Goal: Transaction & Acquisition: Purchase product/service

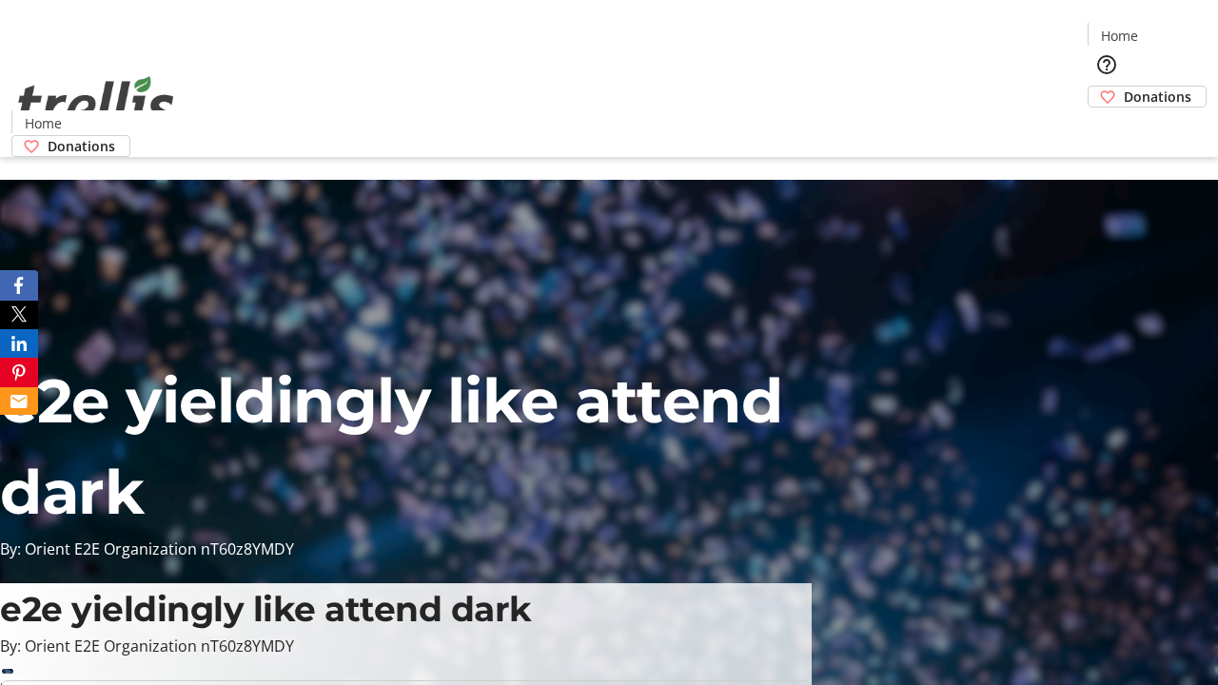
click at [1163, 29] on span "Sign Up" at bounding box center [1170, 26] width 55 height 23
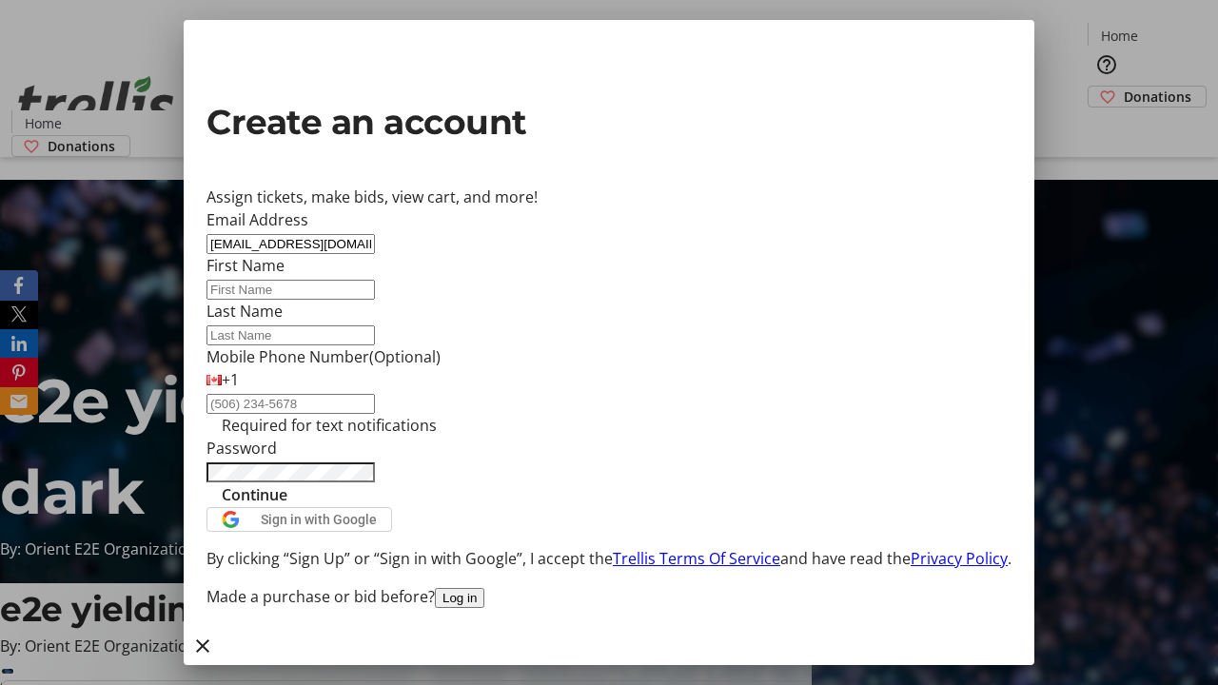
type input "[EMAIL_ADDRESS][DOMAIN_NAME]"
type input "[PERSON_NAME]"
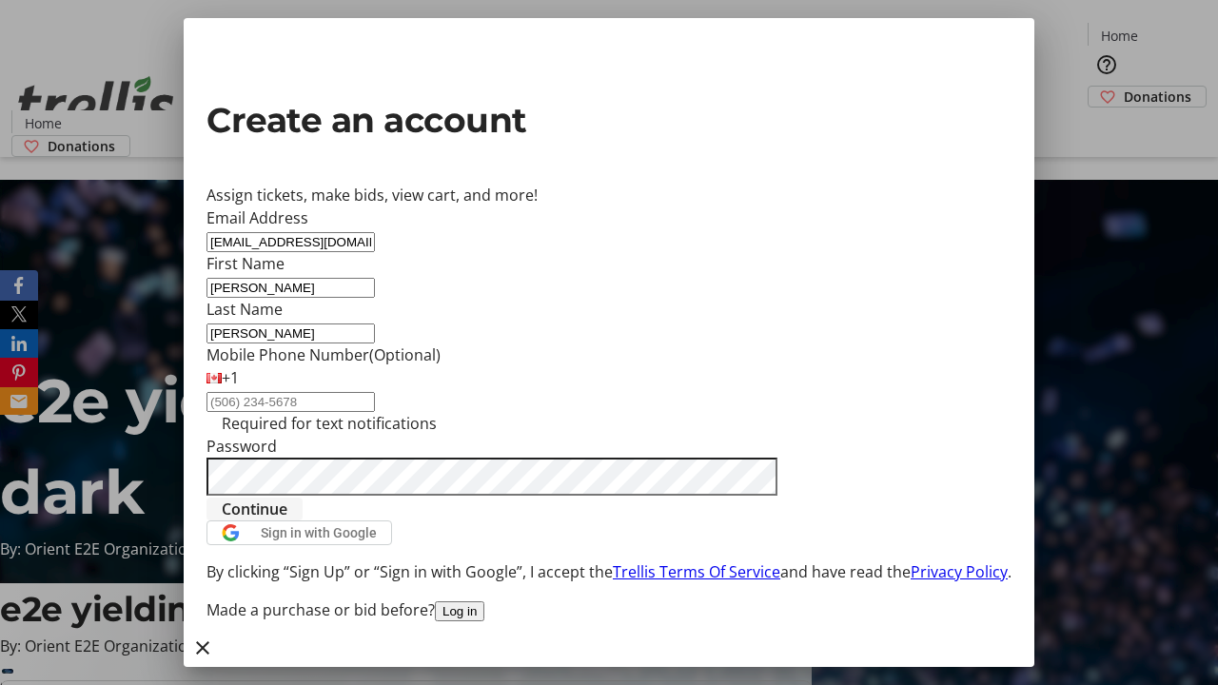
click at [287, 520] on span "Continue" at bounding box center [255, 509] width 66 height 23
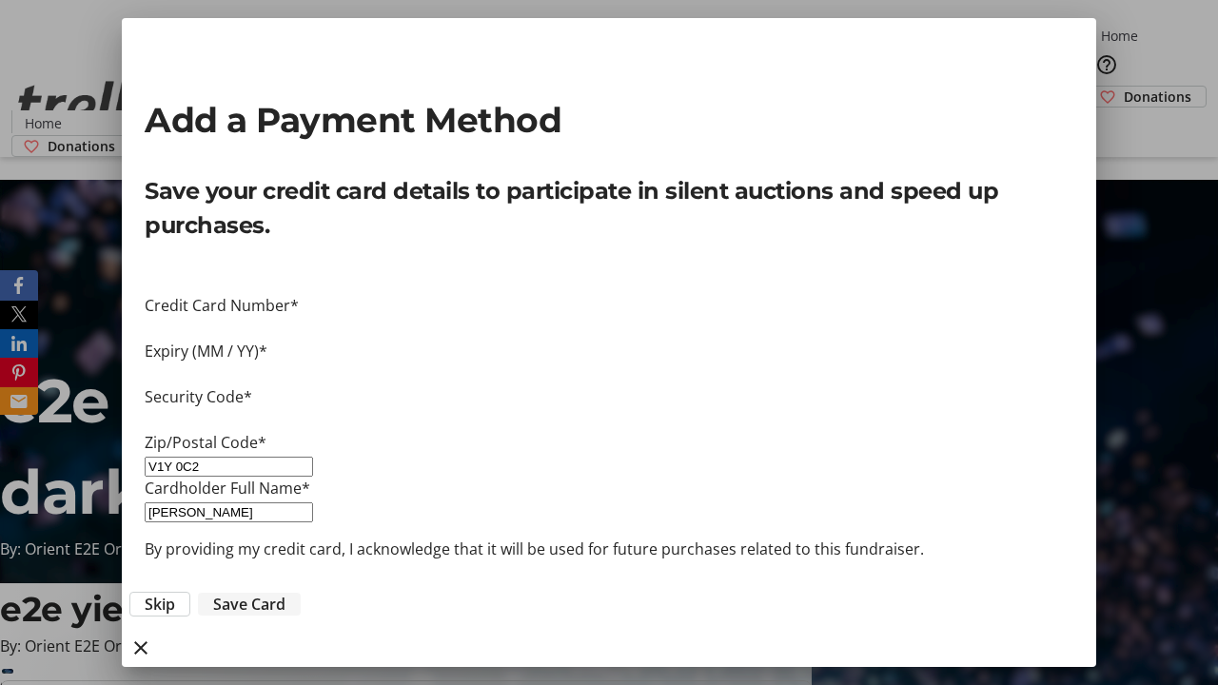
type input "V1Y 0C2"
click at [285, 593] on span "Save Card" at bounding box center [249, 604] width 72 height 23
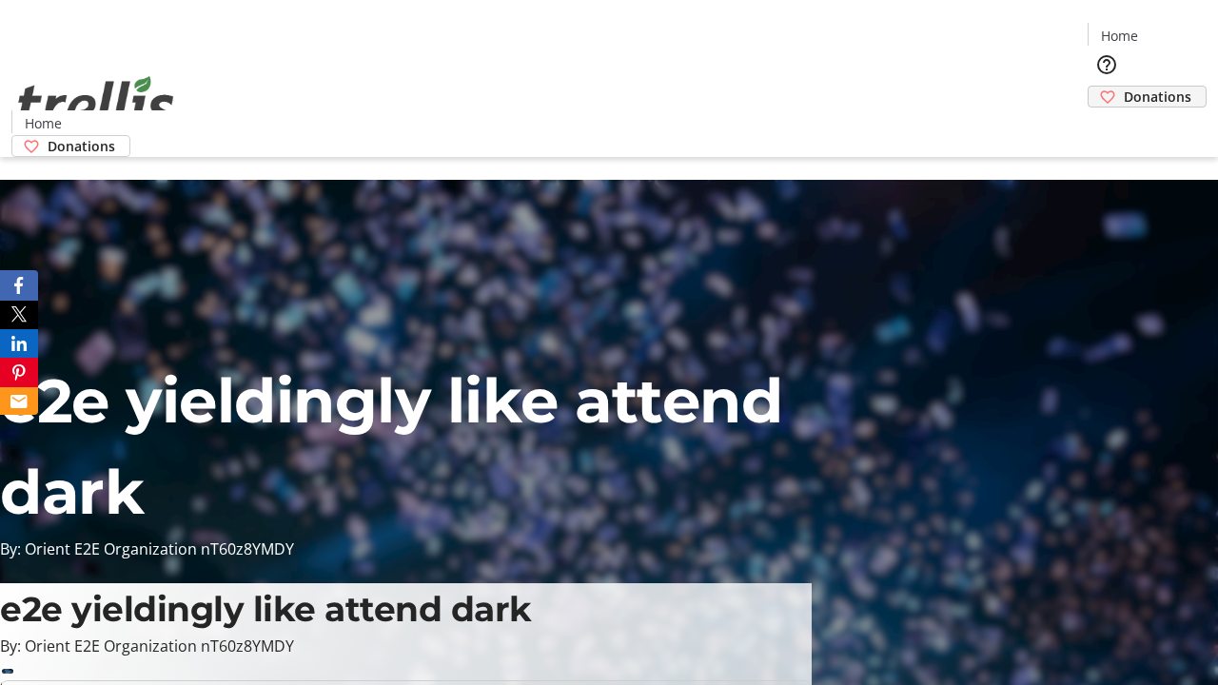
click at [1123, 87] on span "Donations" at bounding box center [1157, 97] width 68 height 20
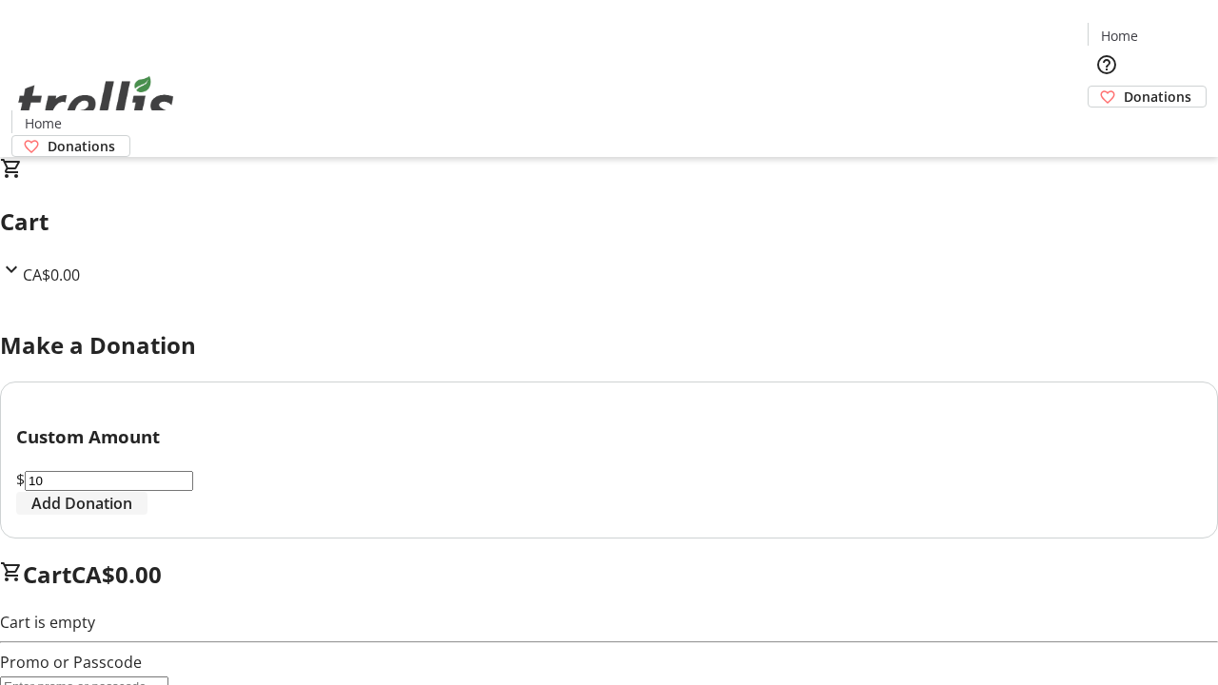
click at [132, 515] on span "Add Donation" at bounding box center [81, 503] width 101 height 23
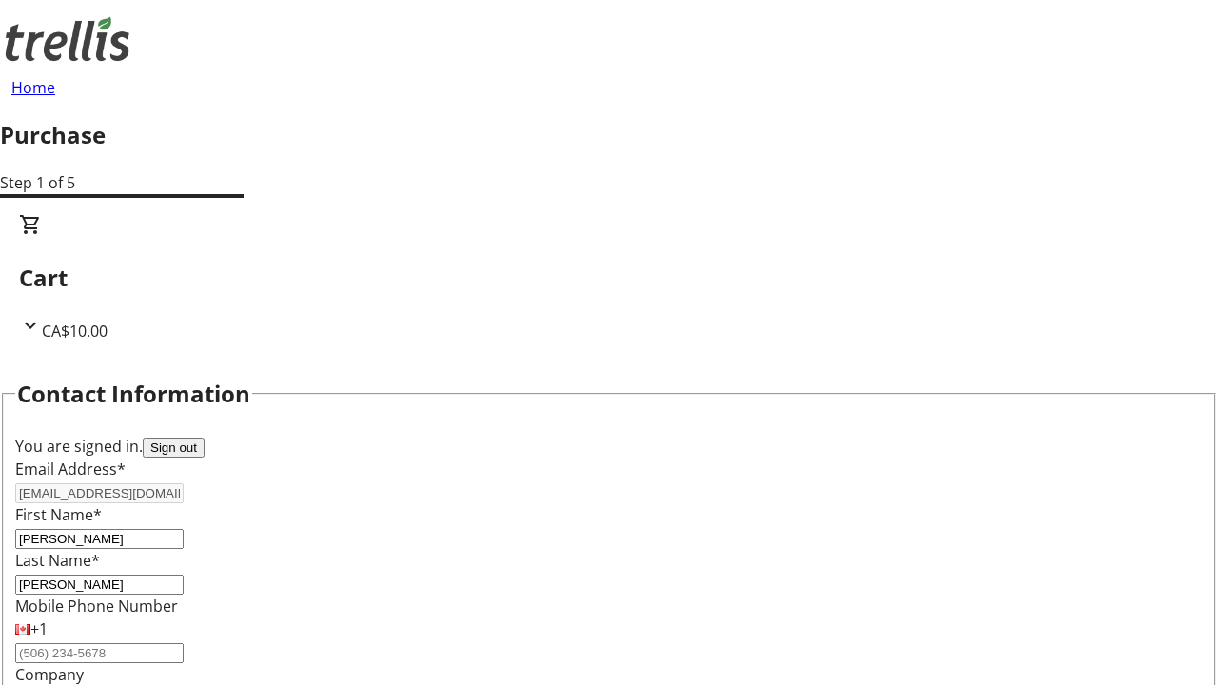
select select "CA"
type input "[STREET_ADDRESS][PERSON_NAME]"
type input "Kelowna"
select select "BC"
type input "Kelowna"
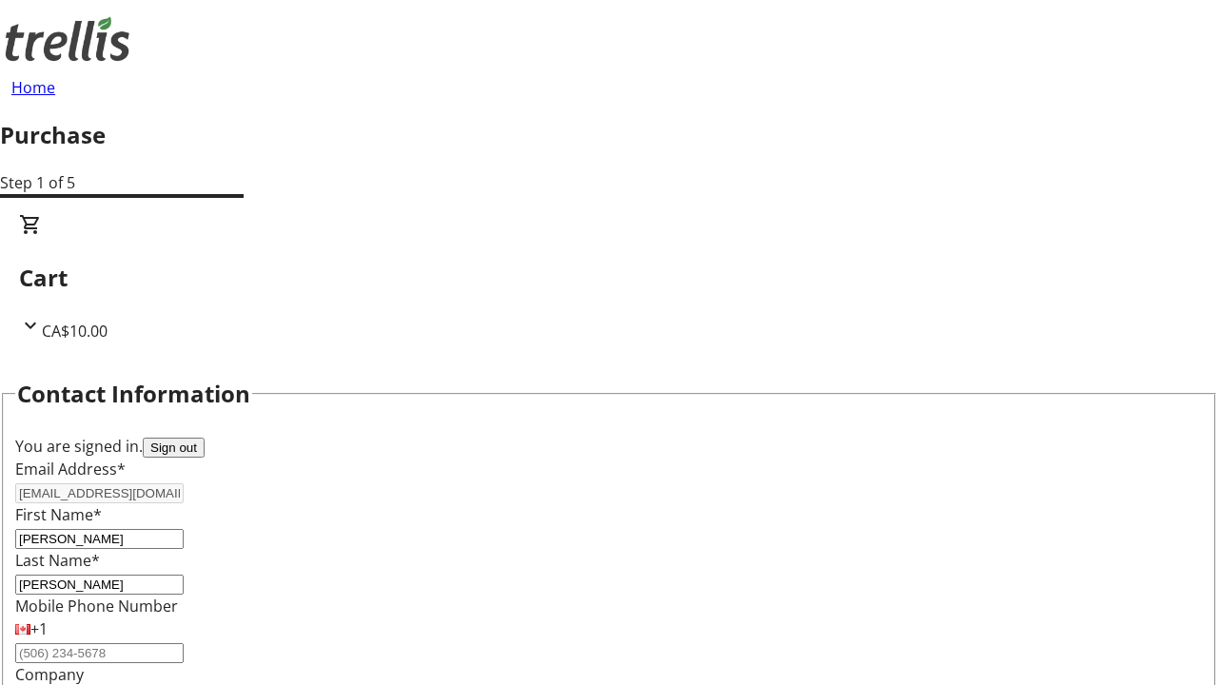
type input "V1Y 0C2"
